Goal: Task Accomplishment & Management: Manage account settings

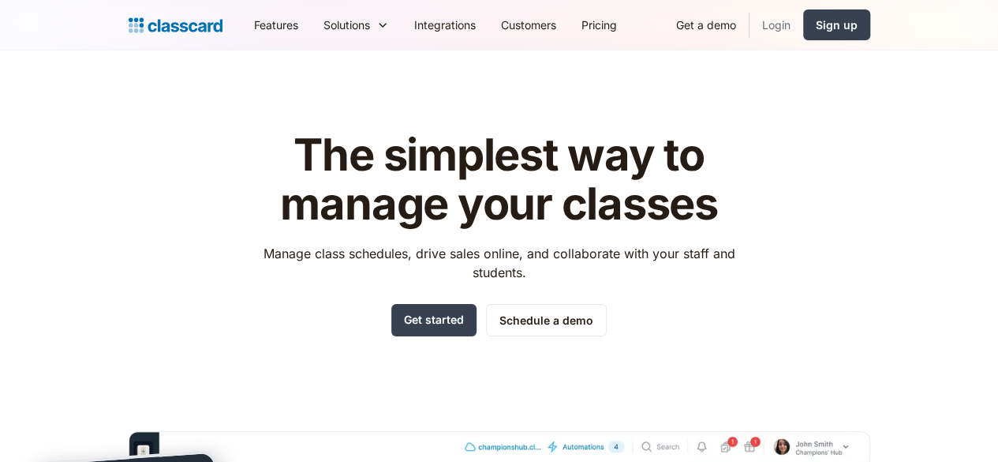
click at [803, 32] on link "Login" at bounding box center [776, 25] width 54 height 36
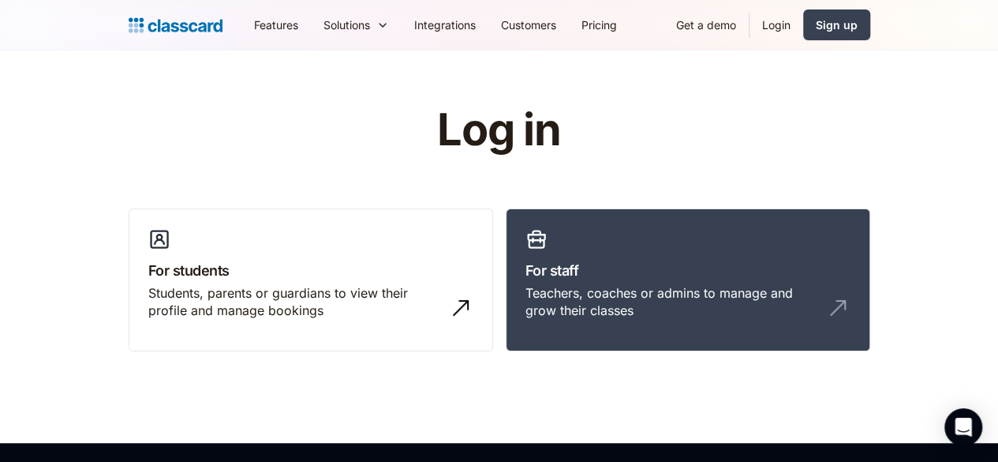
click at [803, 24] on link "Login" at bounding box center [776, 25] width 54 height 36
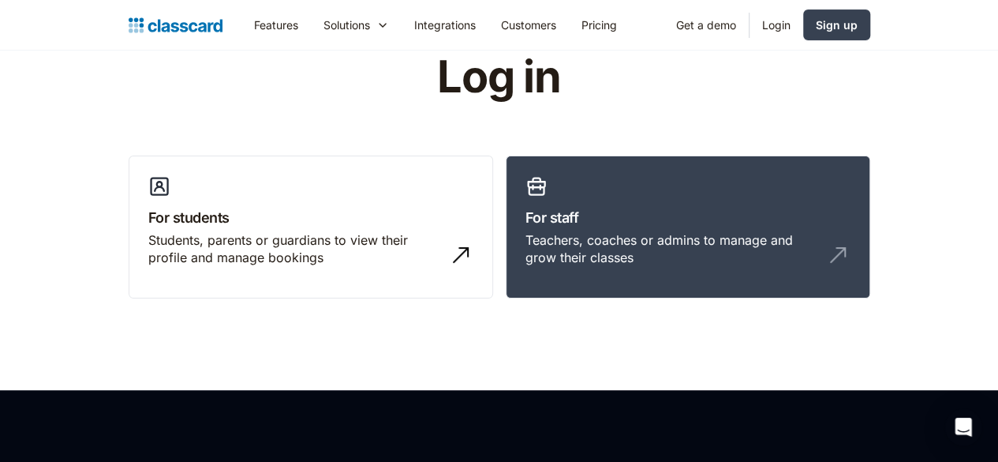
scroll to position [54, 0]
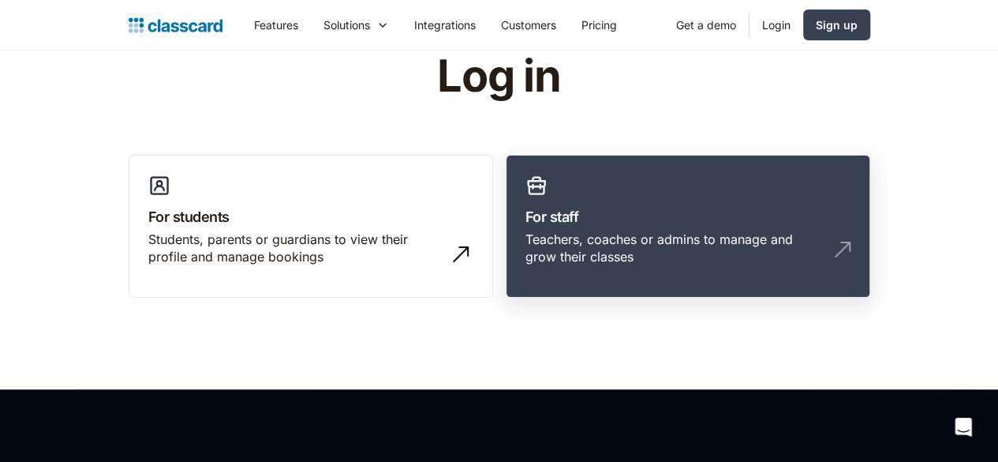
click at [583, 214] on h3 "For staff" at bounding box center [687, 216] width 325 height 21
